Goal: Browse casually

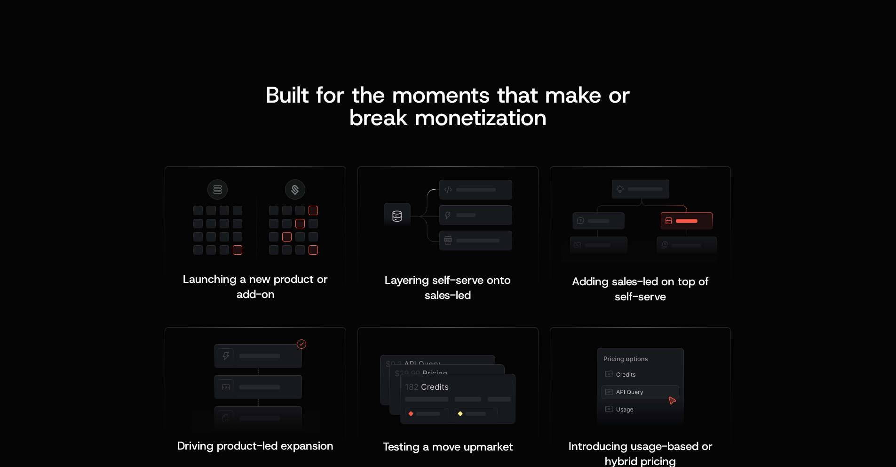
scroll to position [1782, 0]
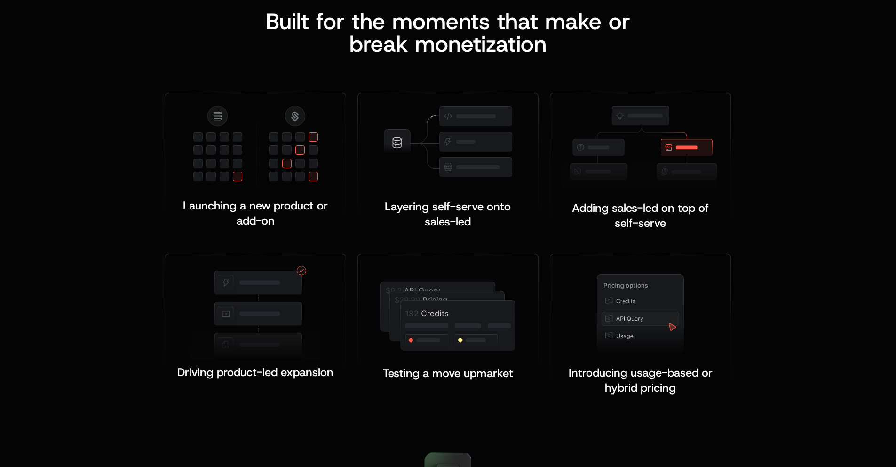
click at [795, 68] on div "Built for the moments that make or b reak monetization Launching a new product …" at bounding box center [448, 208] width 896 height 472
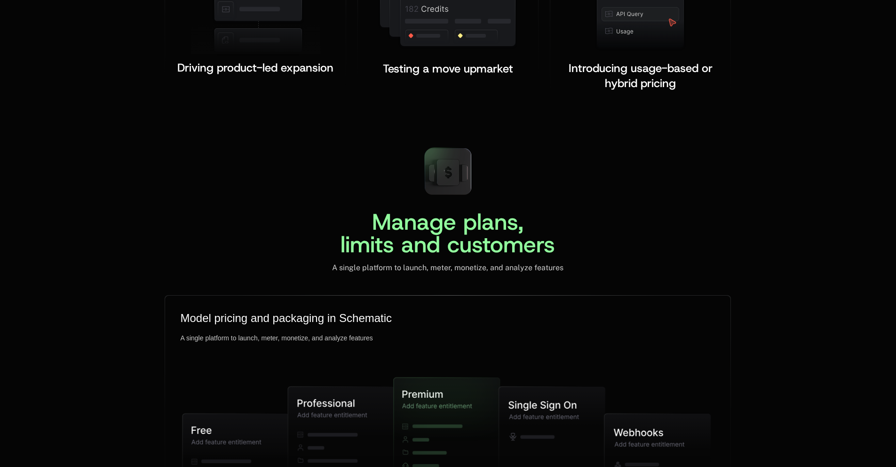
scroll to position [2278, 0]
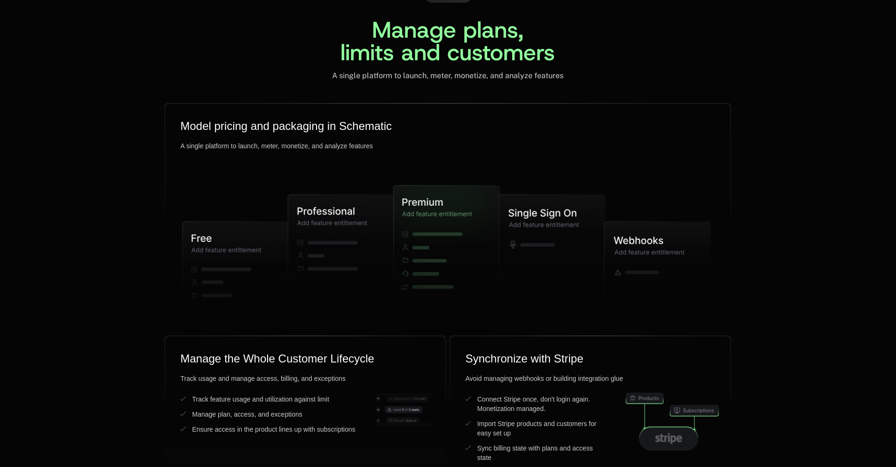
click at [125, 111] on div "Manage plans, limits and customers A single platform to launch, meter, monetize…" at bounding box center [448, 220] width 896 height 545
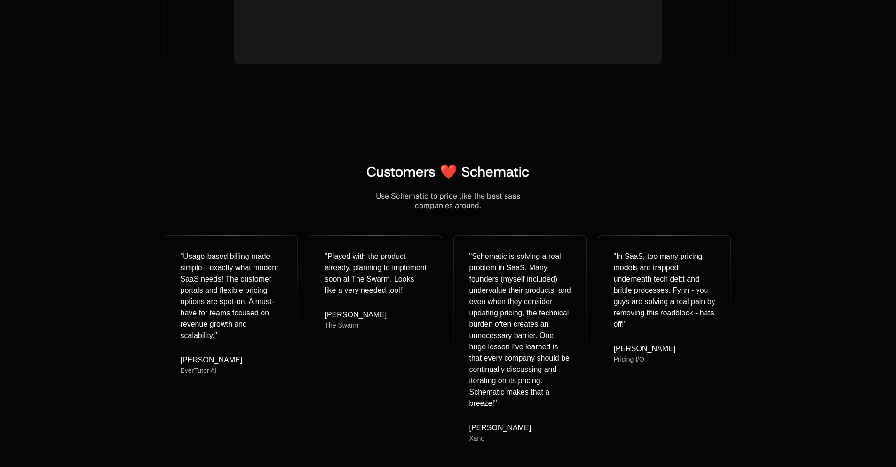
scroll to position [3720, 0]
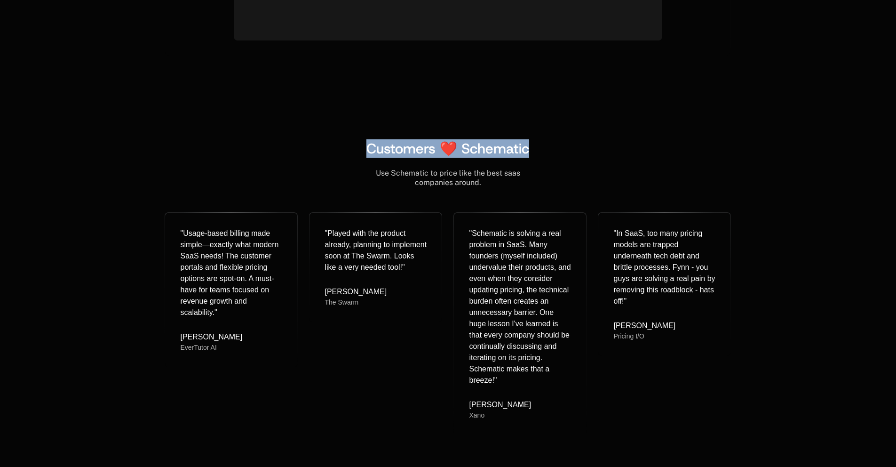
drag, startPoint x: 370, startPoint y: 150, endPoint x: 602, endPoint y: 149, distance: 231.9
click at [602, 149] on div "Customers ❤️ Schematic" at bounding box center [448, 148] width 566 height 17
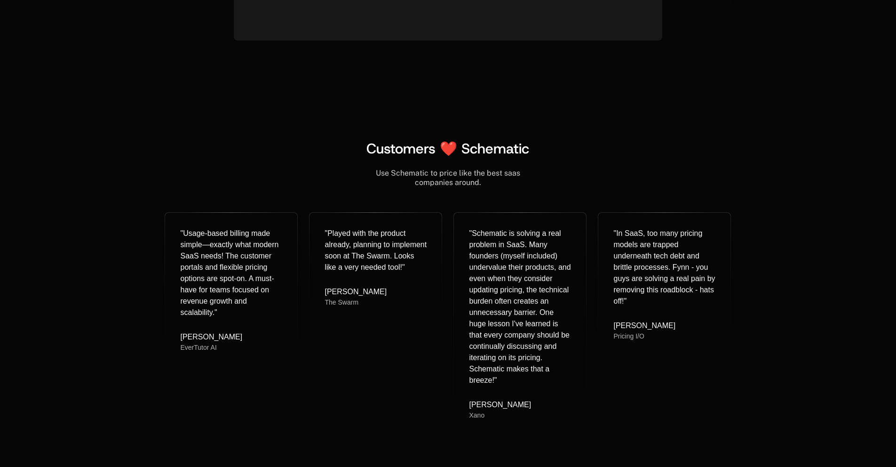
click at [602, 149] on div "Customers ❤️ Schematic" at bounding box center [448, 148] width 566 height 17
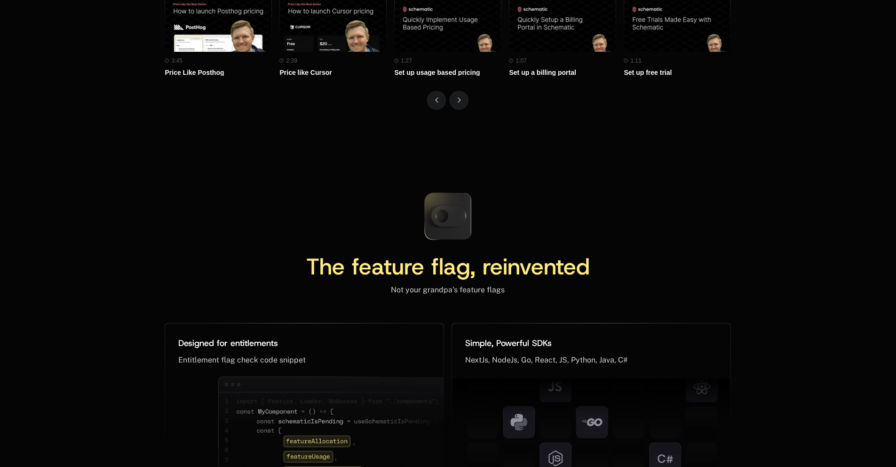
scroll to position [4274, 0]
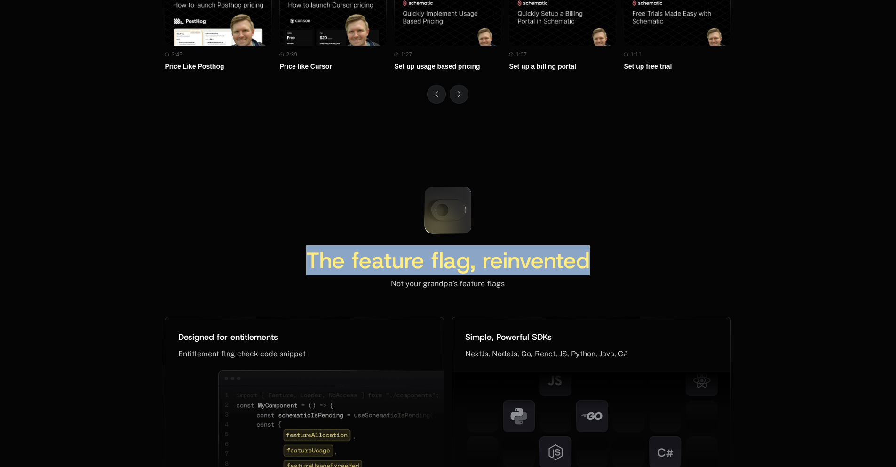
drag, startPoint x: 472, startPoint y: 258, endPoint x: 273, endPoint y: 252, distance: 199.5
click at [273, 252] on div "The feature flag, reinvented" at bounding box center [448, 264] width 566 height 30
click at [359, 252] on span "The feature flag, reinvented" at bounding box center [448, 260] width 284 height 30
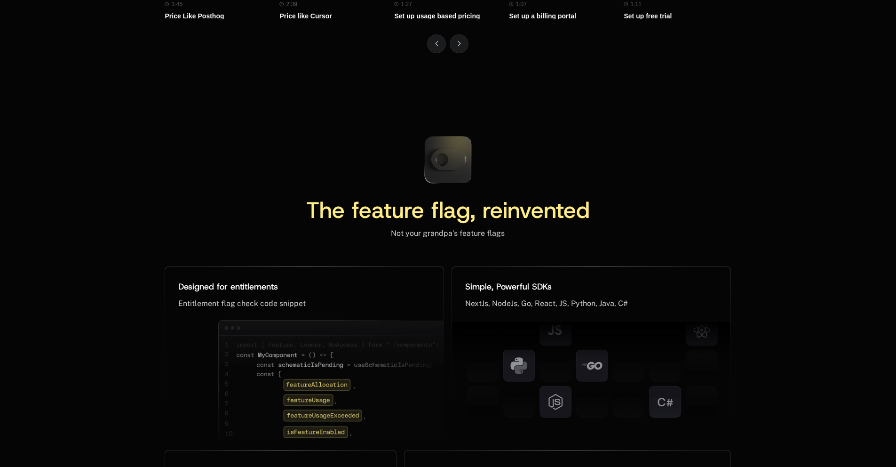
scroll to position [4388, 0]
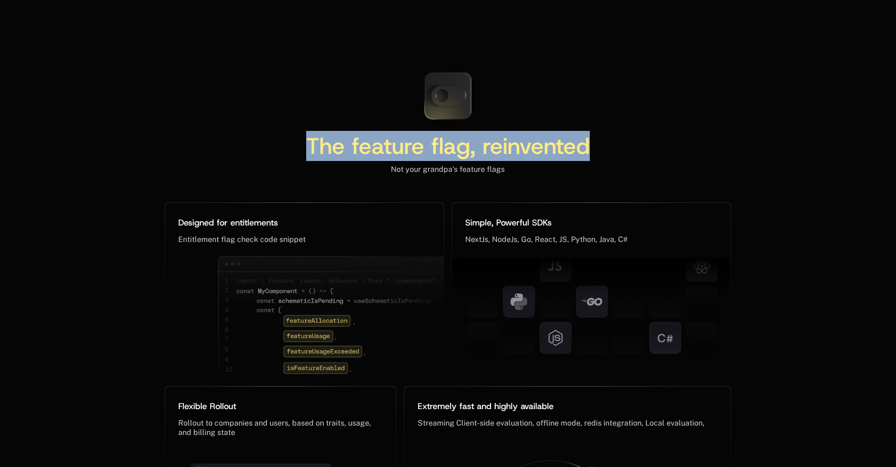
drag, startPoint x: 535, startPoint y: 151, endPoint x: 287, endPoint y: 153, distance: 248.4
click at [287, 153] on div "The feature flag, reinvented" at bounding box center [448, 146] width 325 height 23
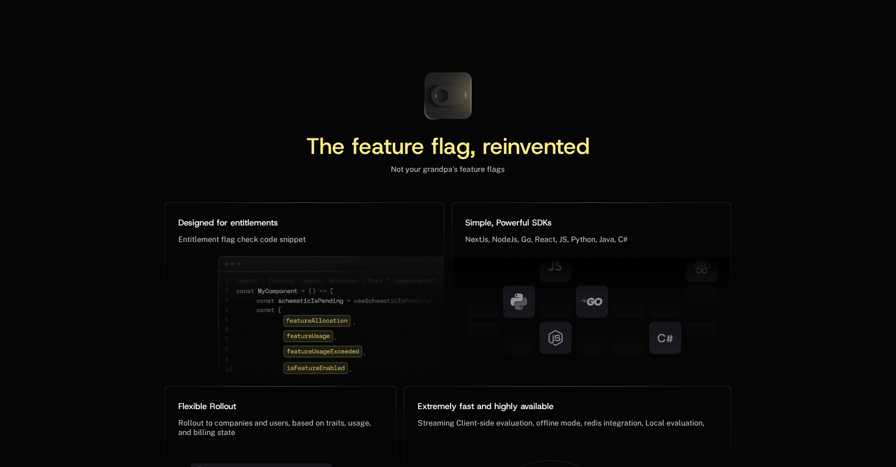
click at [643, 102] on div "The feature flag, reinvented Not your grandpa’s feature flags" at bounding box center [448, 119] width 566 height 110
click at [252, 93] on div "The feature flag, reinvented Not your grandpa’s feature flags" at bounding box center [448, 119] width 566 height 110
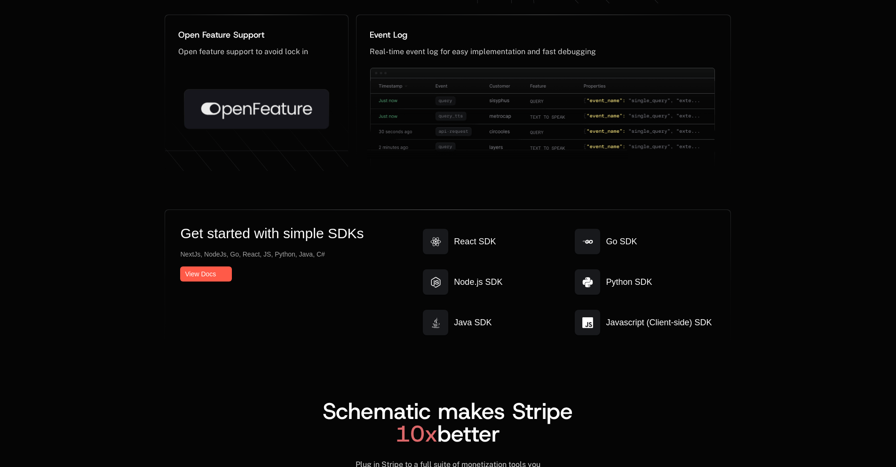
scroll to position [4910, 0]
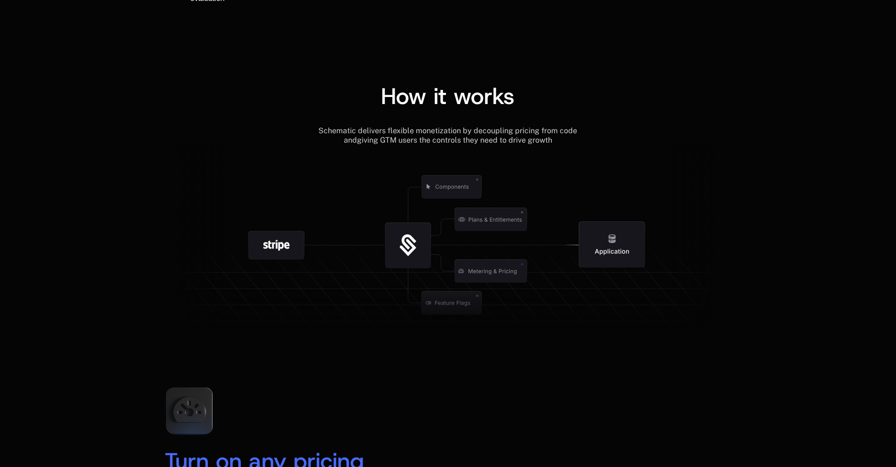
scroll to position [1254, 0]
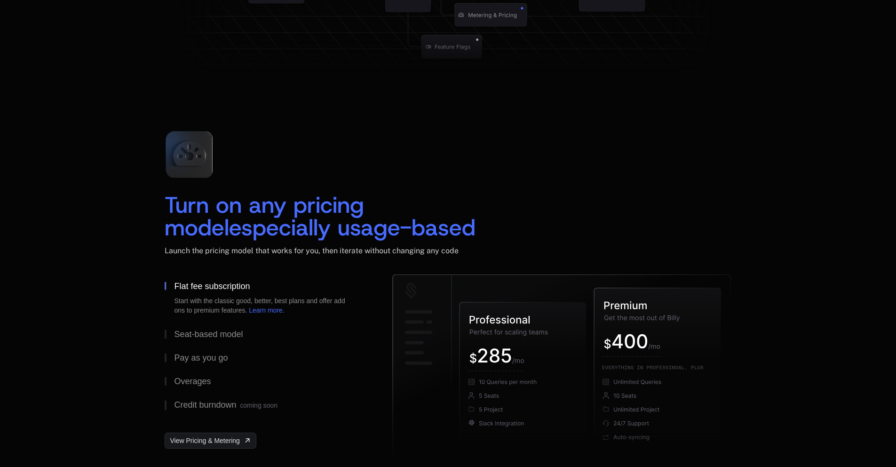
click at [103, 178] on div "Turn on any pricing model especially usage-based Launch the pricing model that …" at bounding box center [448, 293] width 896 height 414
click at [362, 154] on div "Turn on any pricing model especially usage-based Launch the pricing model that …" at bounding box center [448, 198] width 566 height 151
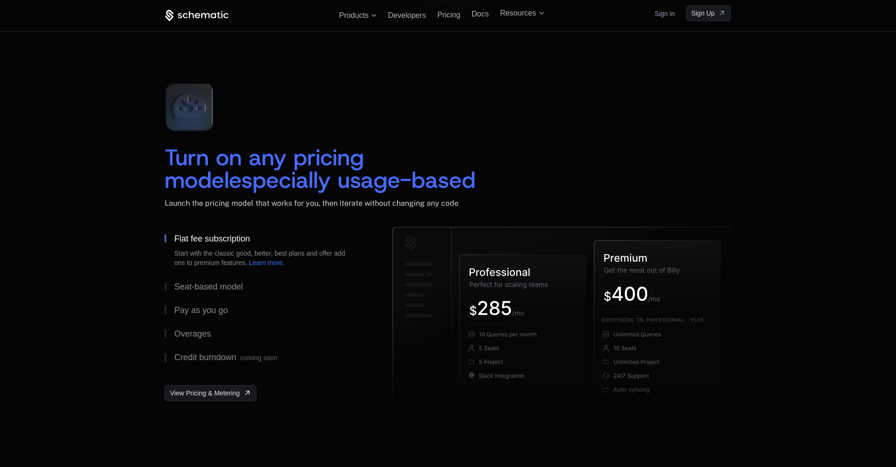
scroll to position [1291, 0]
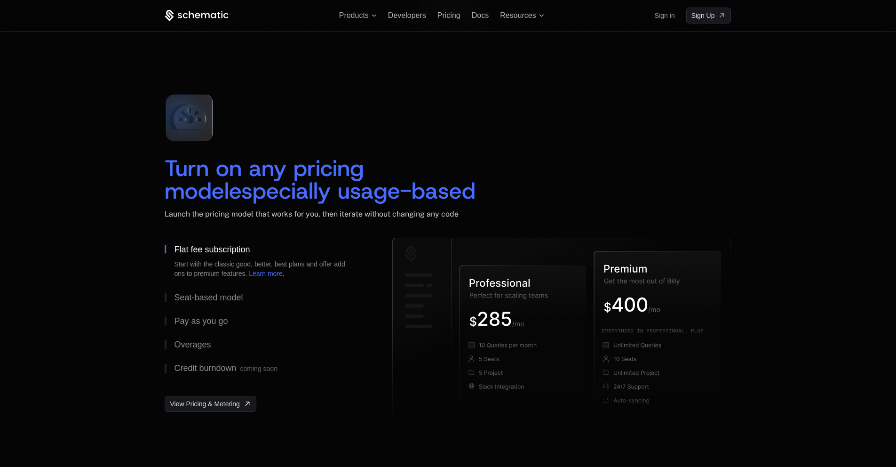
click at [349, 112] on div "Turn on any pricing model especially usage-based Launch the pricing model that …" at bounding box center [448, 162] width 566 height 151
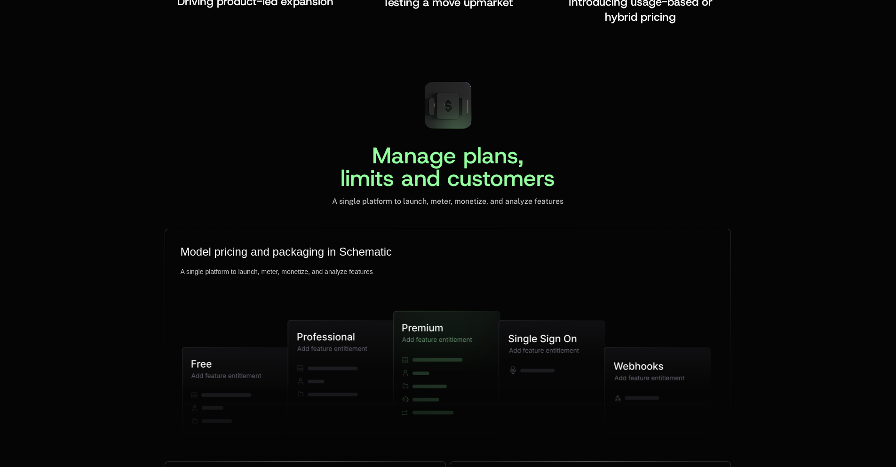
scroll to position [2109, 0]
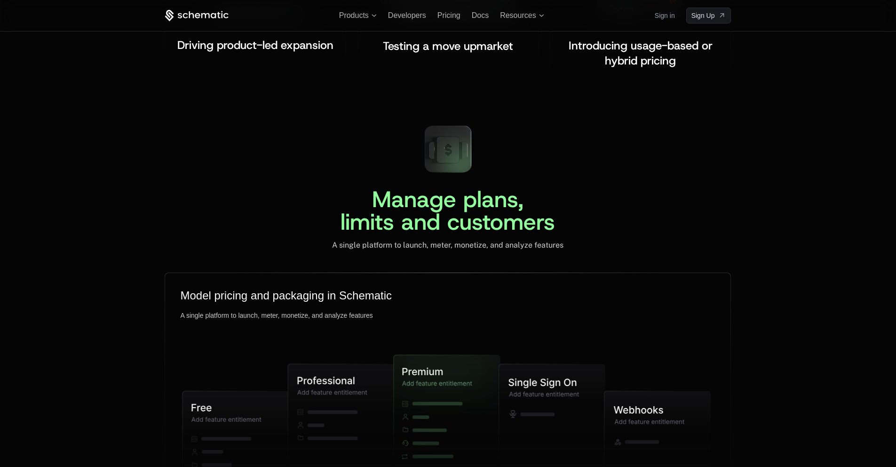
click at [329, 146] on div "Manage plans, limits and customers A single platform to launch, meter, monetize…" at bounding box center [448, 184] width 566 height 132
click at [291, 189] on div "Manage plans, limits and customers A single platform to launch, meter, monetize…" at bounding box center [448, 184] width 566 height 132
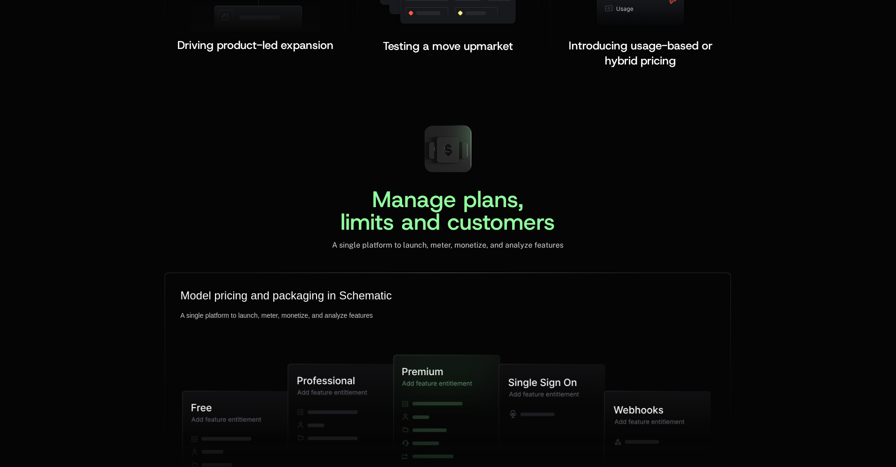
click at [696, 135] on div "Manage plans, limits and customers A single platform to launch, meter, monetize…" at bounding box center [448, 184] width 566 height 132
